Goal: Transaction & Acquisition: Download file/media

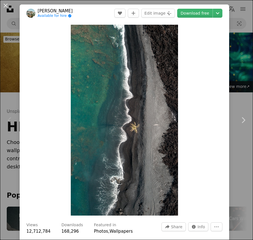
scroll to position [168, 0]
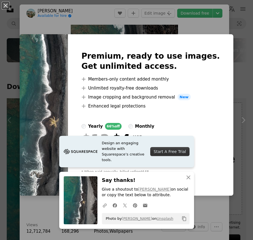
click at [45, 83] on img at bounding box center [44, 115] width 48 height 162
click at [235, 97] on div "An X shape Premium, ready to use images. Get unlimited access. A plus sign Memb…" at bounding box center [126, 120] width 253 height 240
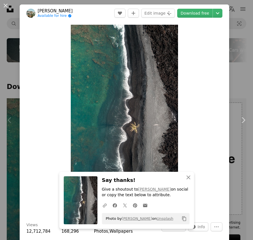
click at [235, 97] on link "Chevron right" at bounding box center [243, 120] width 20 height 54
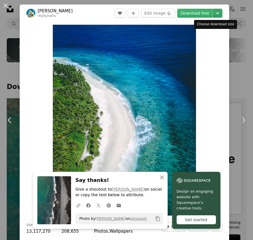
click at [216, 13] on icon "Choose download size" at bounding box center [217, 13] width 3 height 2
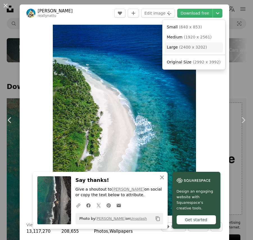
click at [184, 50] on link "Large ( 2400 x 3202 )" at bounding box center [193, 47] width 58 height 10
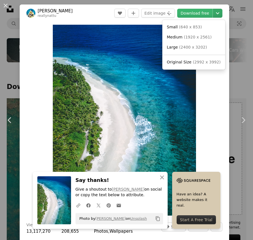
click at [213, 13] on icon "Chevron down" at bounding box center [217, 13] width 9 height 7
